Goal: Task Accomplishment & Management: Manage account settings

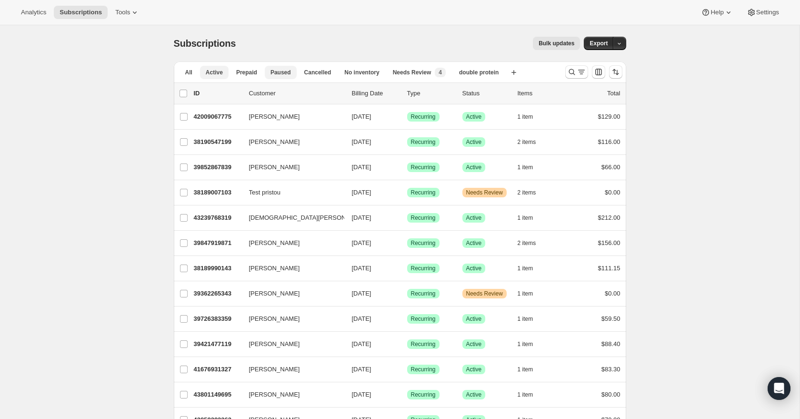
click at [279, 74] on span "Paused" at bounding box center [280, 73] width 20 height 8
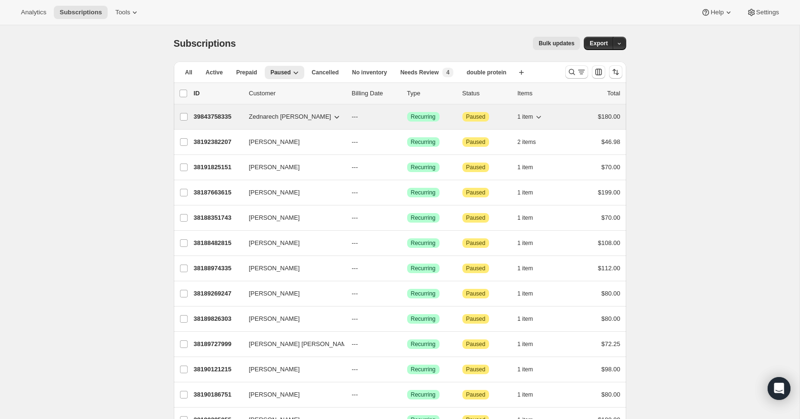
scroll to position [4, 0]
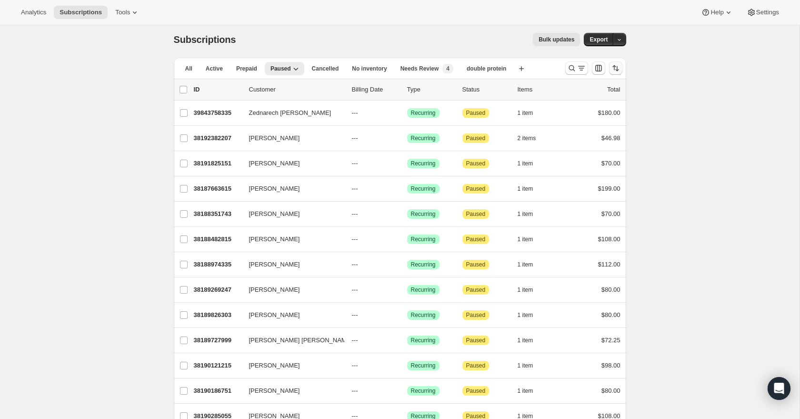
click at [618, 71] on icon "Sort the results" at bounding box center [616, 68] width 10 height 10
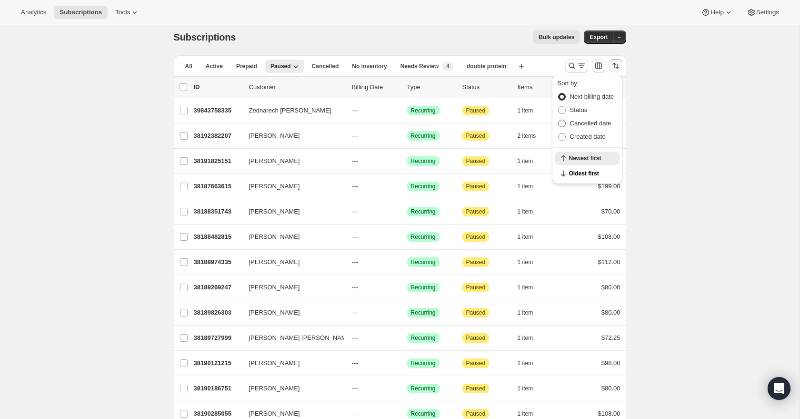
click at [599, 125] on span "Cancelled date" at bounding box center [590, 123] width 41 height 7
click at [558, 120] on input "Cancelled date" at bounding box center [558, 120] width 0 height 0
radio input "true"
click at [594, 170] on span "Newest first" at bounding box center [591, 174] width 45 height 8
click at [337, 66] on span "Cancelled" at bounding box center [325, 66] width 27 height 8
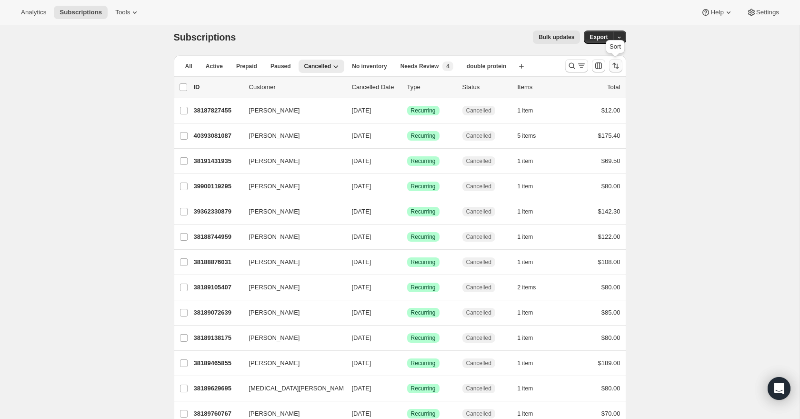
click at [614, 69] on icon "Sort the results" at bounding box center [616, 66] width 10 height 10
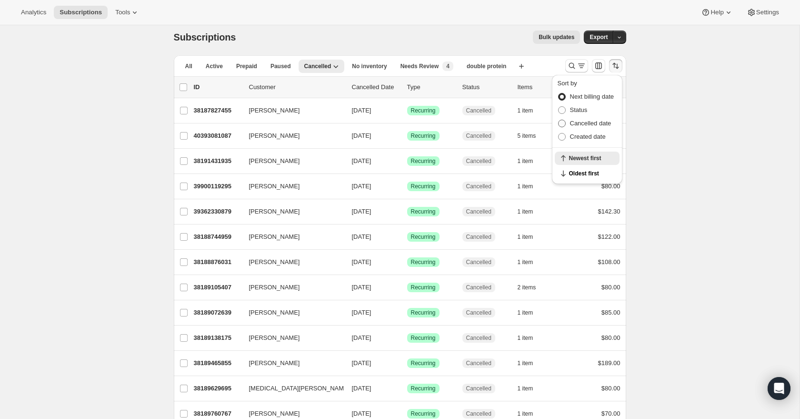
click at [598, 120] on span "Cancelled date" at bounding box center [590, 123] width 41 height 7
click at [558, 120] on input "Cancelled date" at bounding box center [558, 120] width 0 height 0
radio input "true"
click at [593, 172] on span "Newest first" at bounding box center [591, 174] width 45 height 8
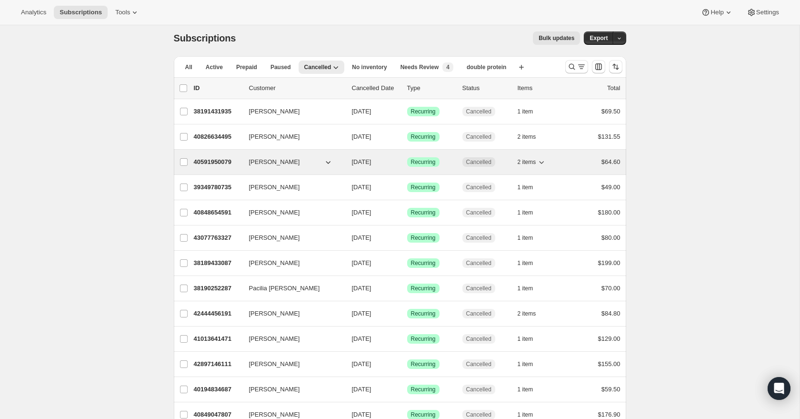
scroll to position [0, 0]
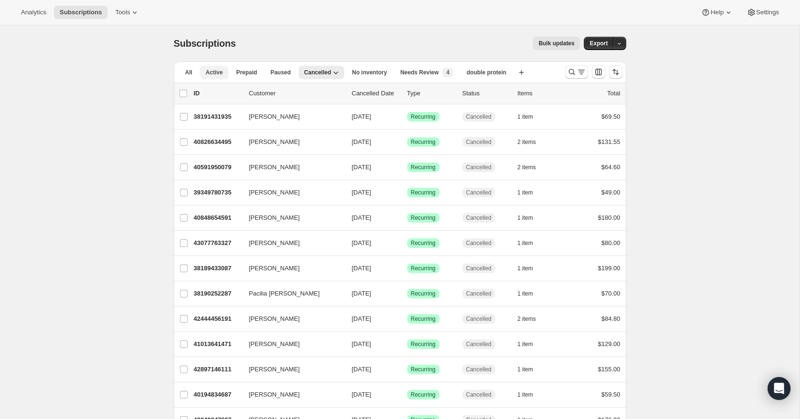
click at [212, 76] on button "Active" at bounding box center [214, 72] width 29 height 13
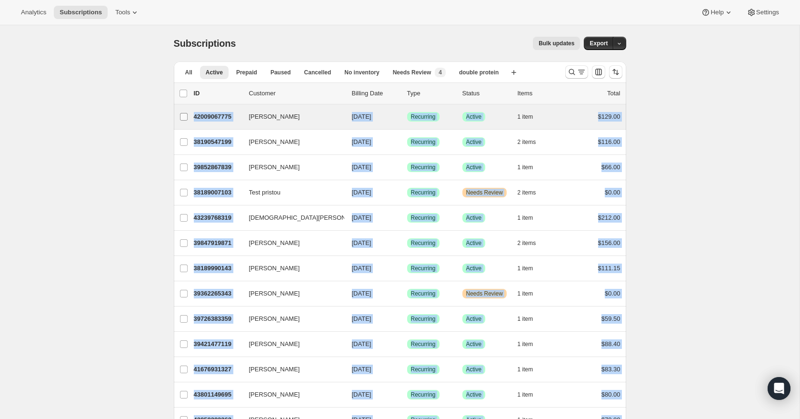
drag, startPoint x: 638, startPoint y: 359, endPoint x: 174, endPoint y: 109, distance: 527.4
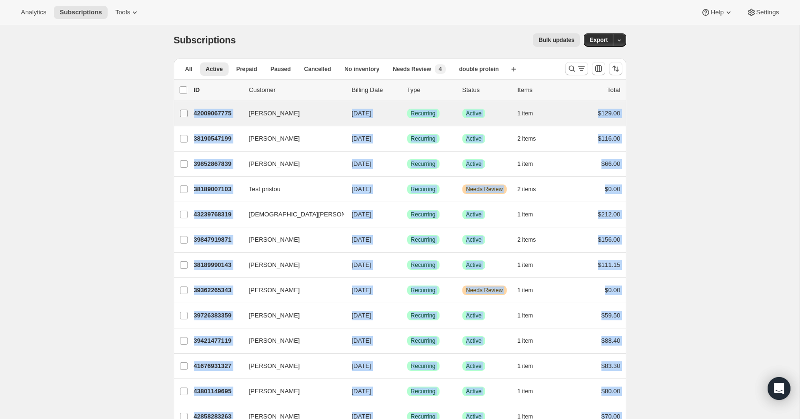
copy ul "[PERSON_NAME] 42009067775 [PERSON_NAME] [DATE] Success Recurring Success Active…"
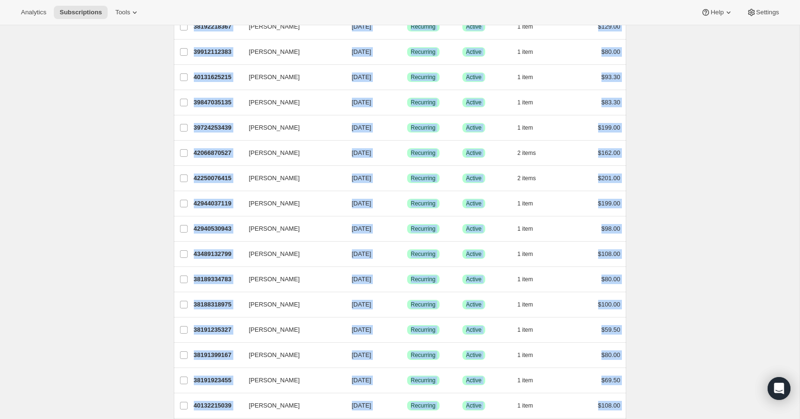
scroll to position [1000, 0]
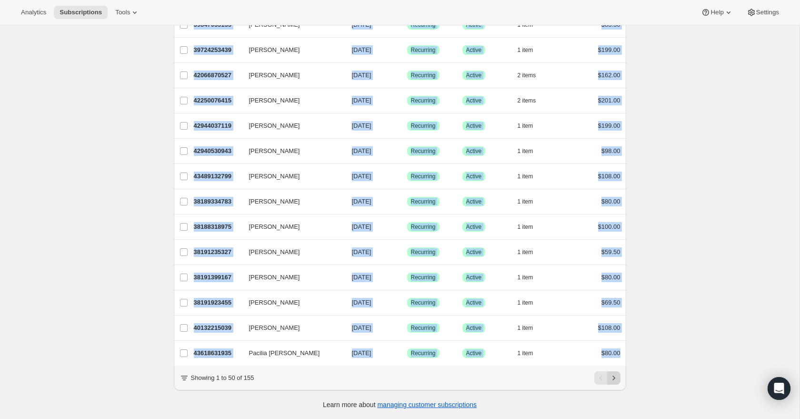
click at [613, 374] on icon "Next" at bounding box center [614, 378] width 10 height 10
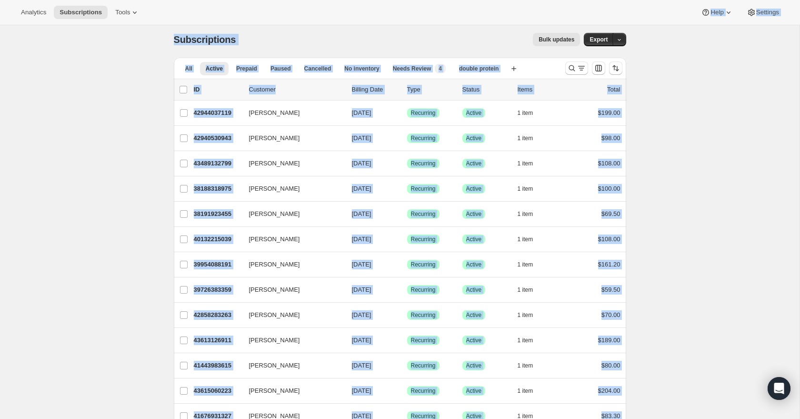
scroll to position [0, 0]
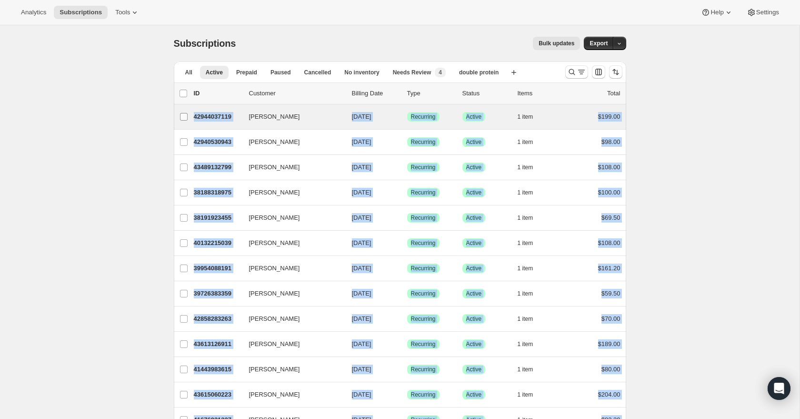
drag, startPoint x: 637, startPoint y: 354, endPoint x: 178, endPoint y: 112, distance: 518.8
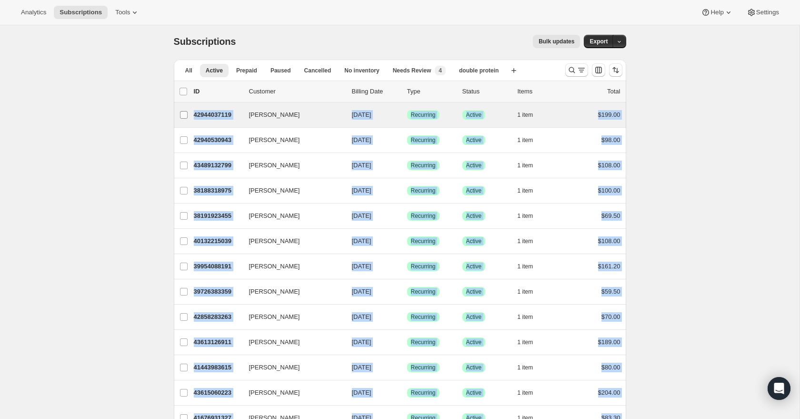
copy ul "[PERSON_NAME] 42944037119 [PERSON_NAME] [DATE] Success Recurring Success Active…"
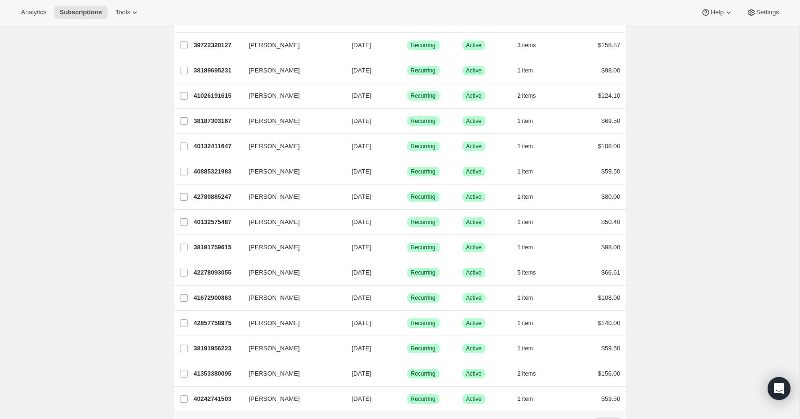
scroll to position [1000, 0]
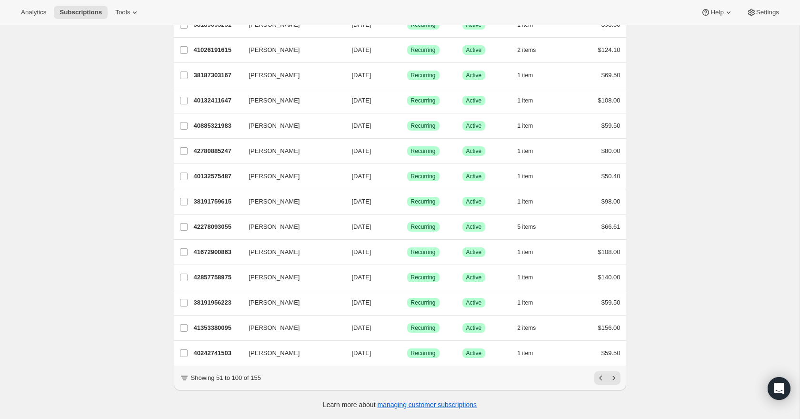
click at [613, 379] on icon "Next" at bounding box center [613, 377] width 2 height 4
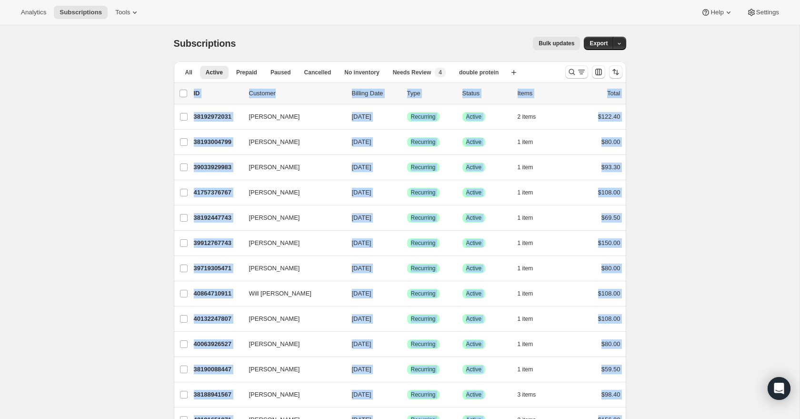
scroll to position [0, 0]
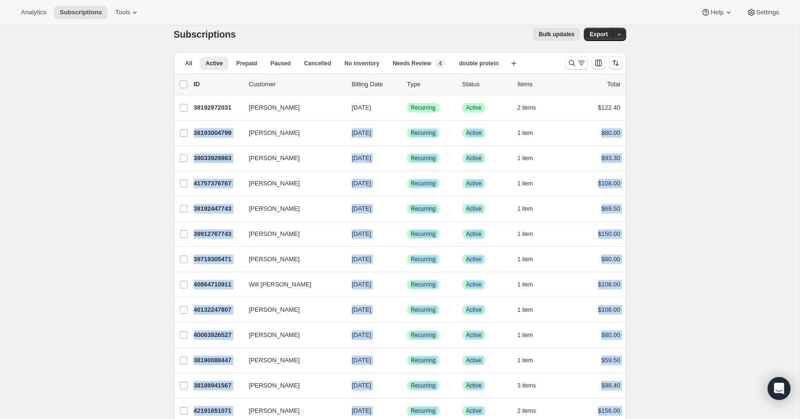
drag, startPoint x: 646, startPoint y: 81, endPoint x: 141, endPoint y: 120, distance: 506.2
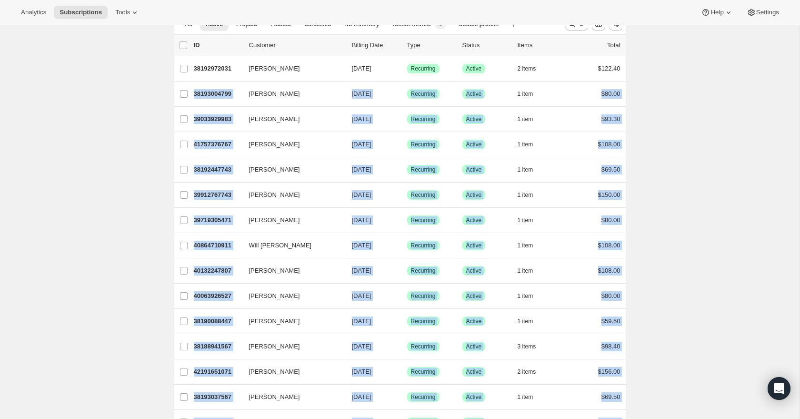
scroll to position [49, 0]
copy ul "[PERSON_NAME] 38193004799 [PERSON_NAME] [DATE] Success Recurring Success Active…"
